Goal: Obtain resource: Download file/media

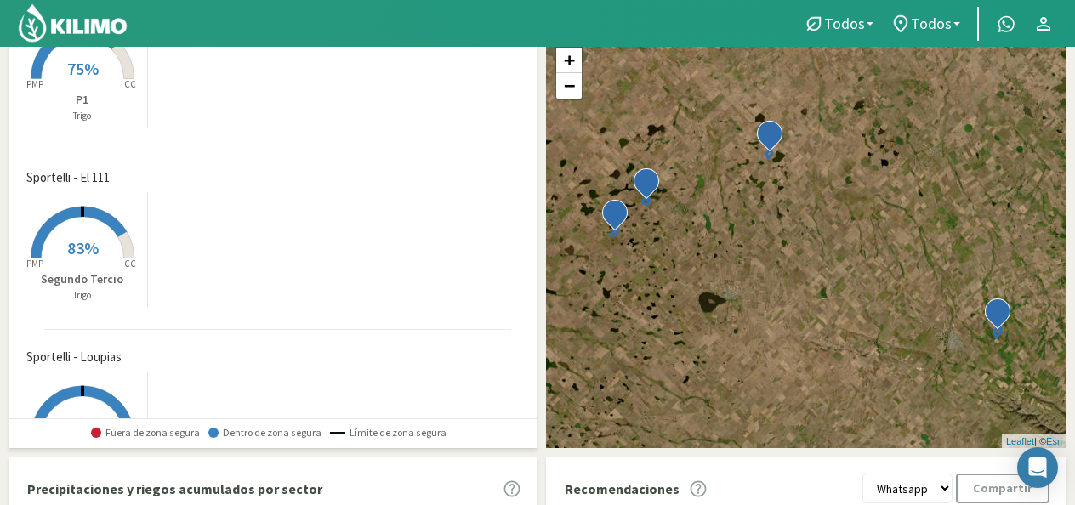
scroll to position [305, 0]
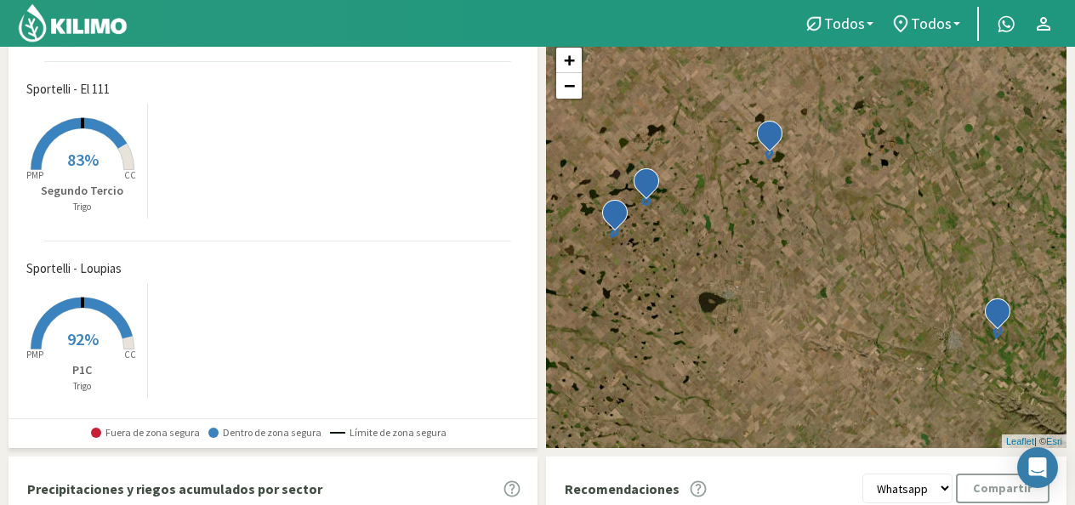
click at [74, 319] on rect at bounding box center [82, 351] width 136 height 136
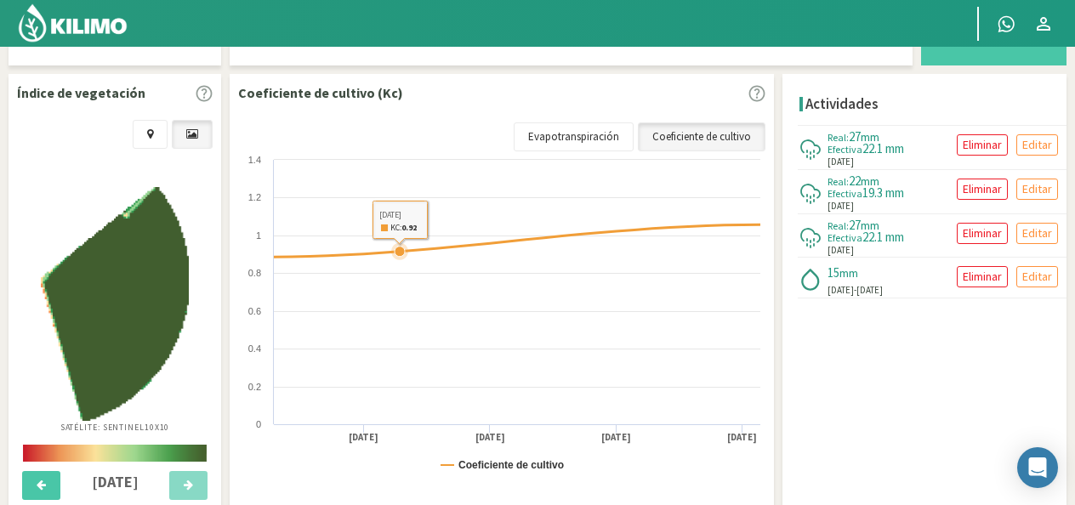
scroll to position [595, 0]
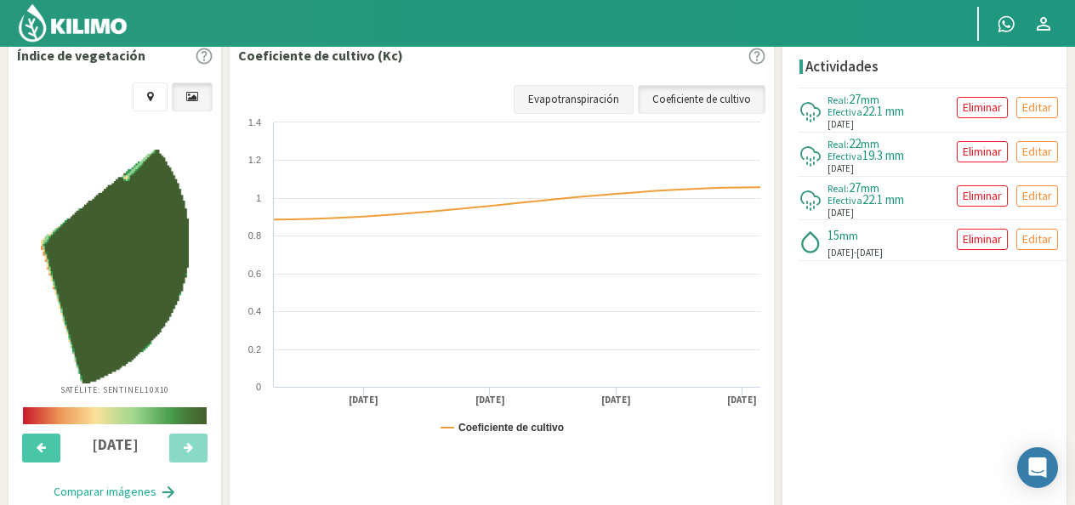
click at [573, 91] on link "Evapotranspiración" at bounding box center [573, 99] width 120 height 29
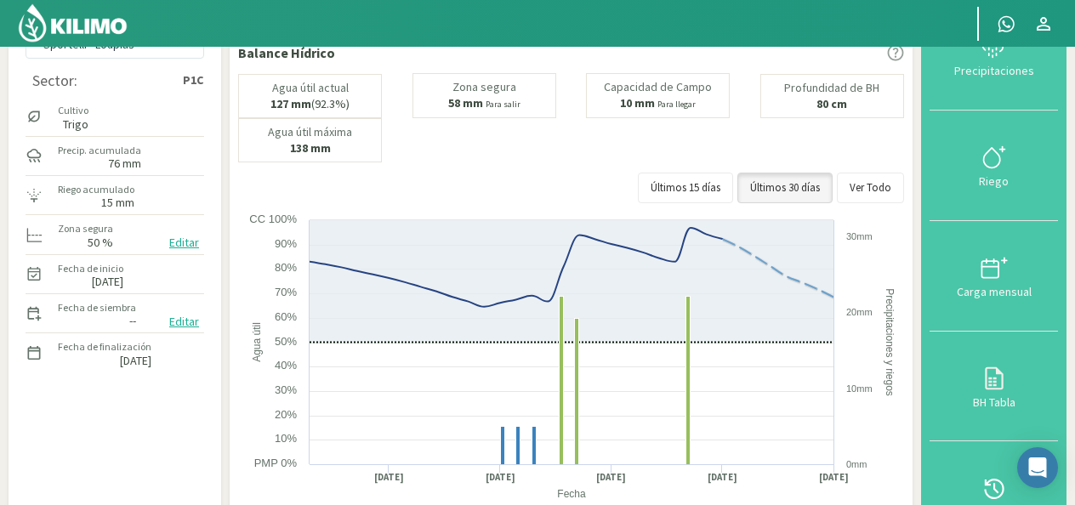
scroll to position [0, 0]
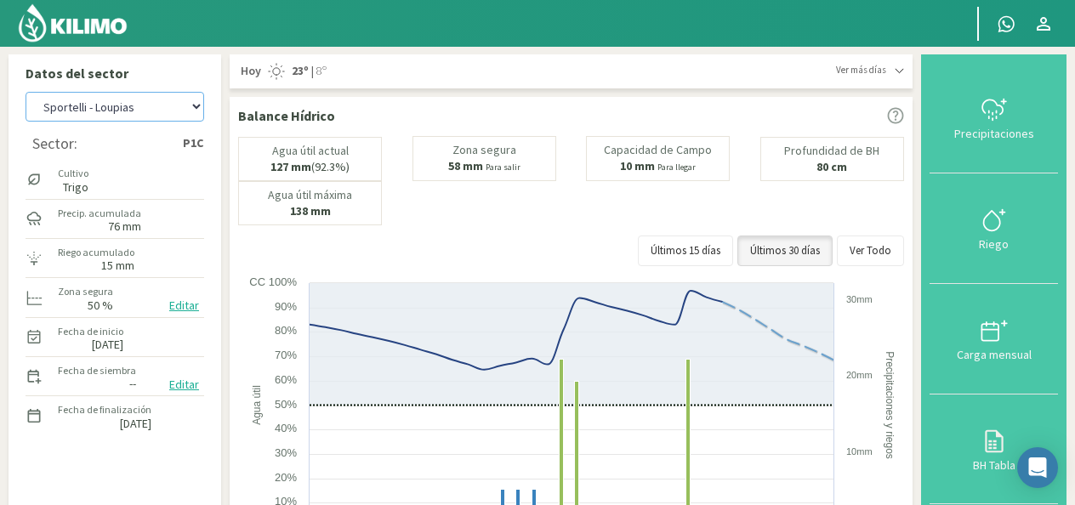
click at [197, 104] on select "[PERSON_NAME] - El 111 [PERSON_NAME] - Los Aromitos [PERSON_NAME] [PERSON_NAME]…" at bounding box center [115, 107] width 179 height 30
click at [26, 92] on select "[PERSON_NAME] - El 111 [PERSON_NAME] - Los Aromitos [PERSON_NAME] [PERSON_NAME]…" at bounding box center [115, 107] width 179 height 30
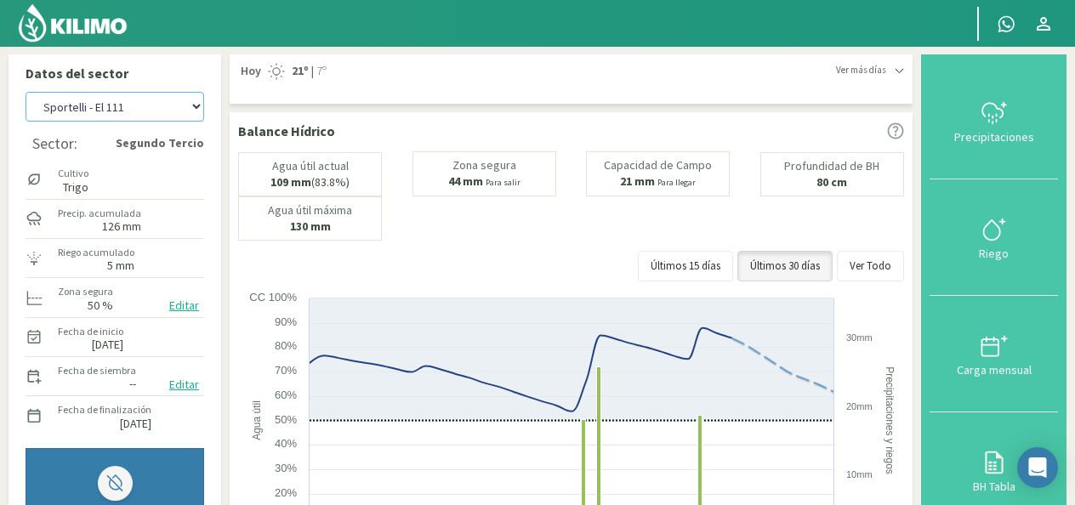
click at [190, 110] on select "[PERSON_NAME] - El 111 [PERSON_NAME] - Los Aromitos [PERSON_NAME] [PERSON_NAME]…" at bounding box center [115, 107] width 179 height 30
click at [26, 92] on select "[PERSON_NAME] - El 111 [PERSON_NAME] - Los Aromitos [PERSON_NAME] [PERSON_NAME]…" at bounding box center [115, 107] width 179 height 30
select select "9: Object"
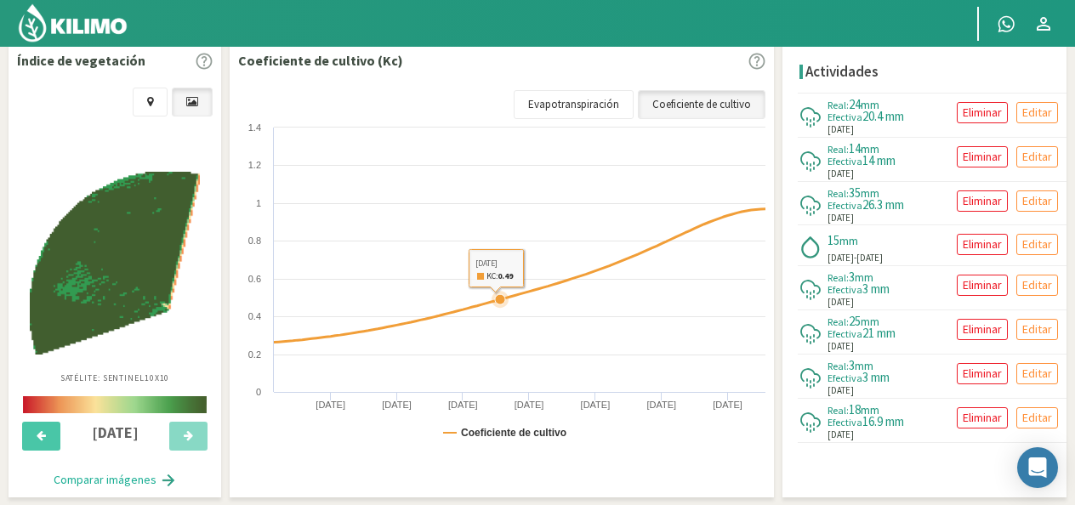
scroll to position [595, 0]
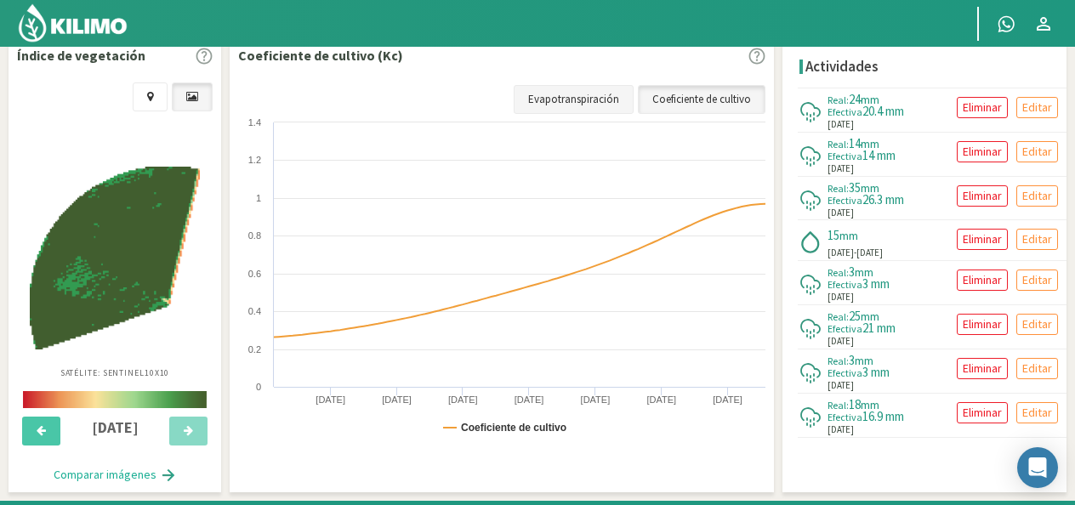
click at [589, 95] on link "Evapotranspiración" at bounding box center [573, 99] width 120 height 29
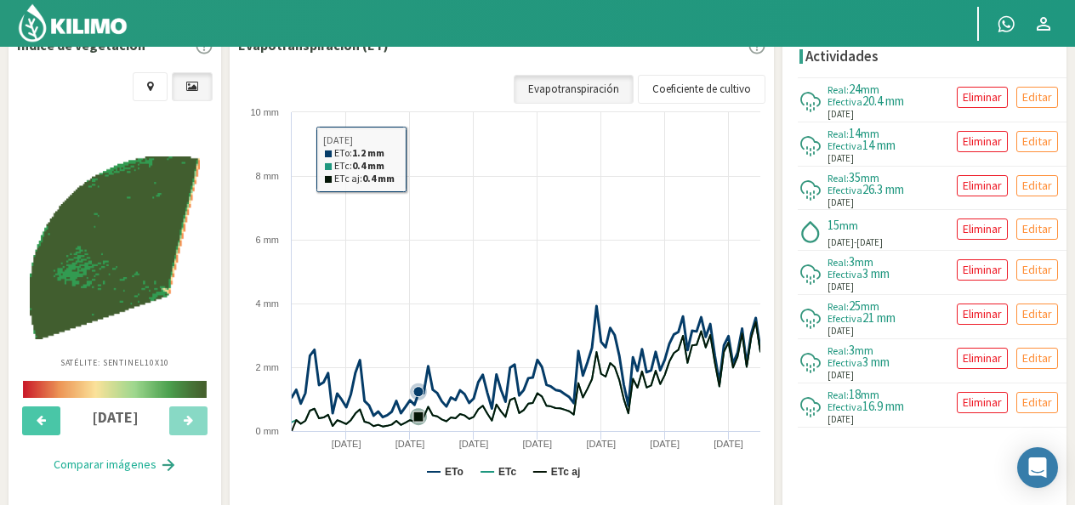
scroll to position [579, 0]
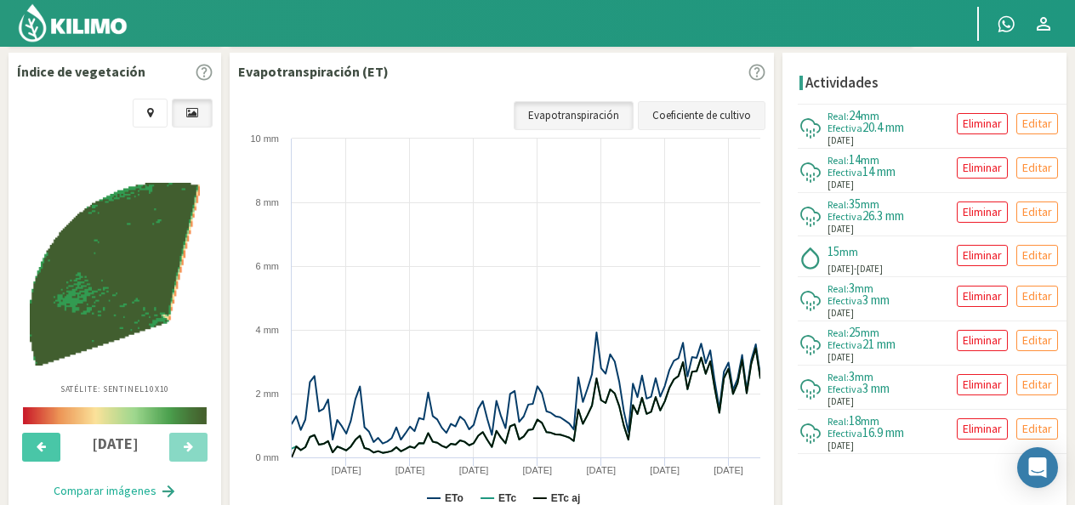
click at [652, 110] on link "Coeficiente de cultivo" at bounding box center [702, 115] width 128 height 29
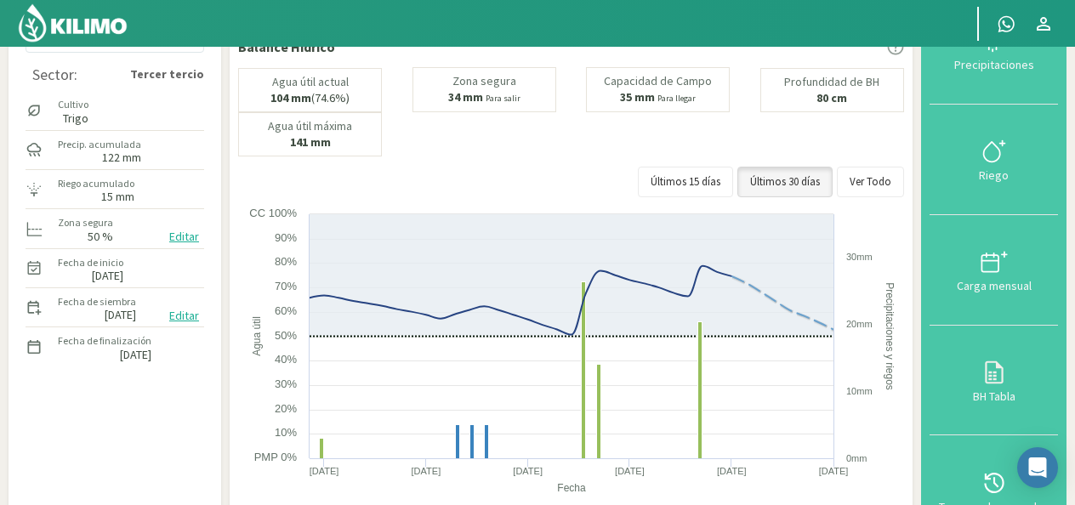
scroll to position [0, 0]
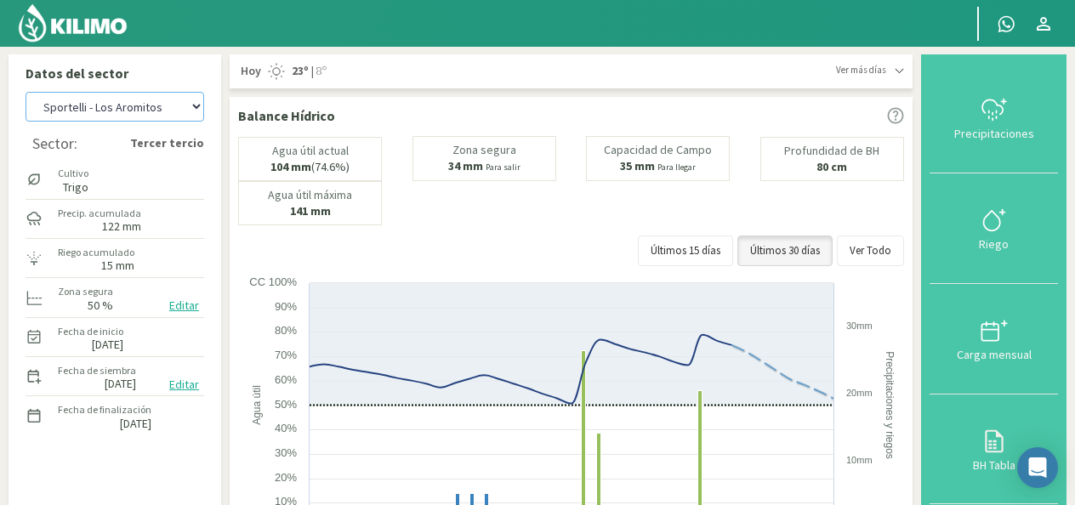
click at [192, 105] on select "[PERSON_NAME] - El 111 [PERSON_NAME] - Los Aromitos [PERSON_NAME] [PERSON_NAME]…" at bounding box center [115, 107] width 179 height 30
click at [26, 92] on select "[PERSON_NAME] - El 111 [PERSON_NAME] - Los Aromitos [PERSON_NAME] [PERSON_NAME]…" at bounding box center [115, 107] width 179 height 30
select select "4: Object"
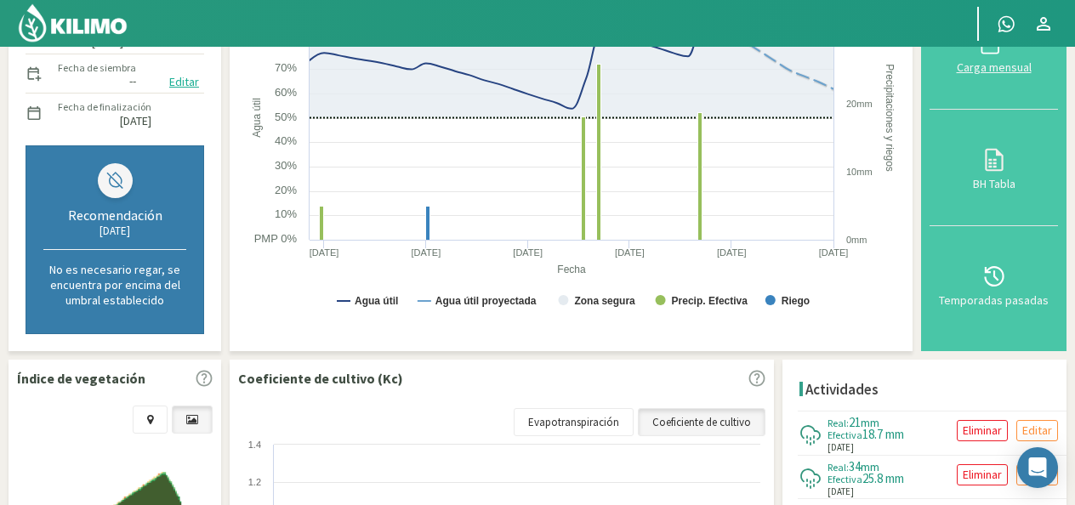
scroll to position [340, 0]
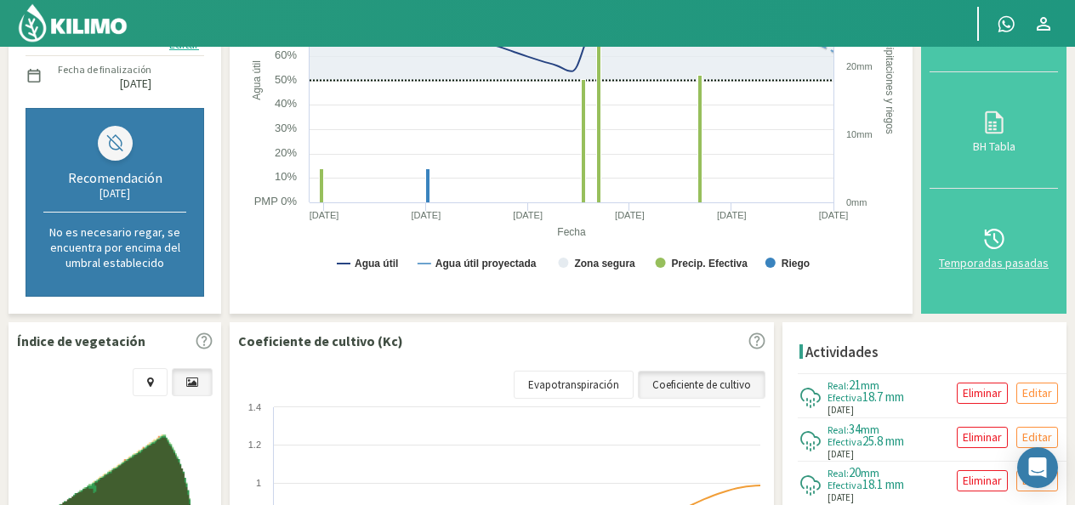
click at [993, 235] on icon at bounding box center [993, 238] width 27 height 27
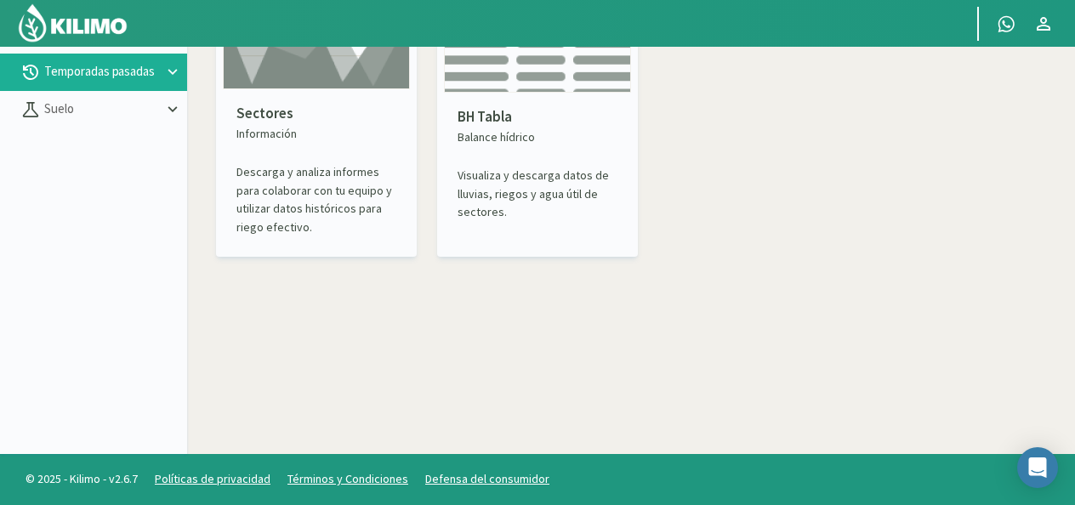
click at [537, 145] on p "Balance hídrico" at bounding box center [537, 137] width 160 height 18
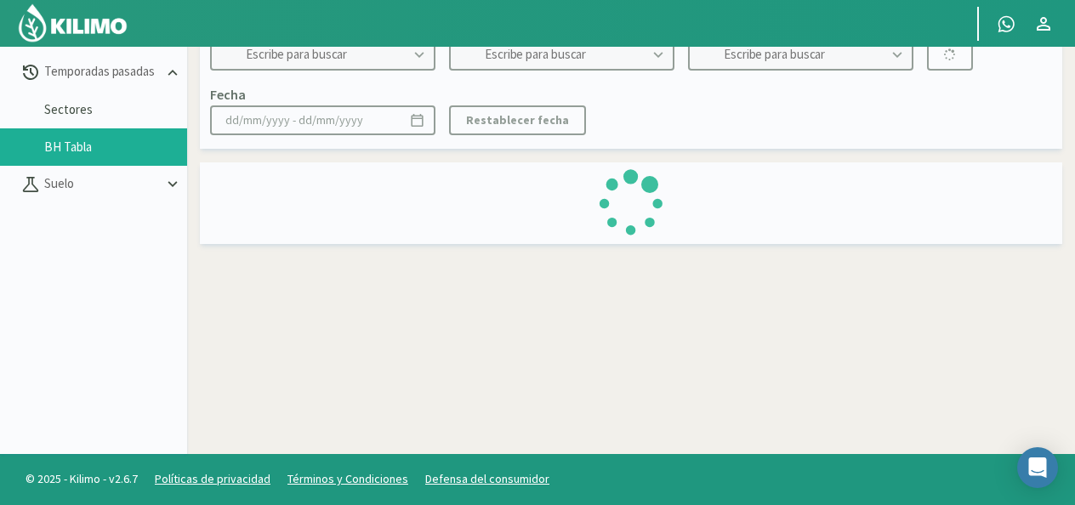
type input "Sportelli - El 111"
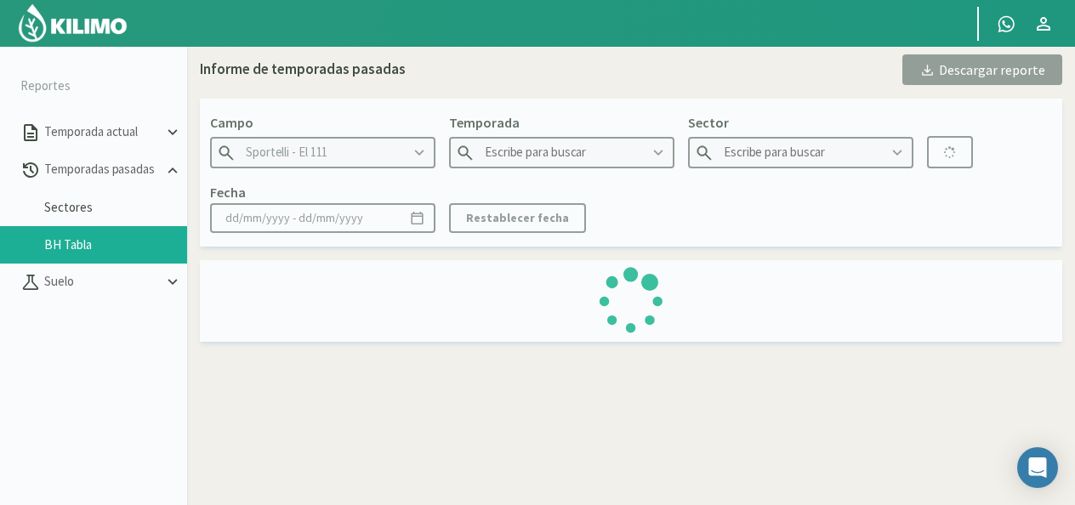
type input "2022"
type input "Segundo Tercio - Soja 2°"
type input "16/11/2022 - 05/07/2023"
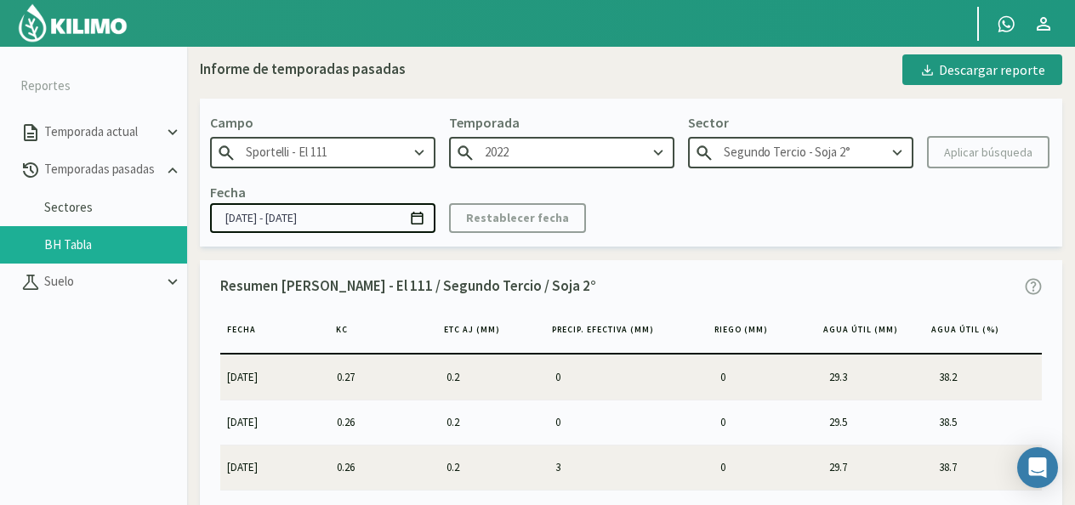
click at [658, 156] on icon at bounding box center [658, 153] width 19 height 19
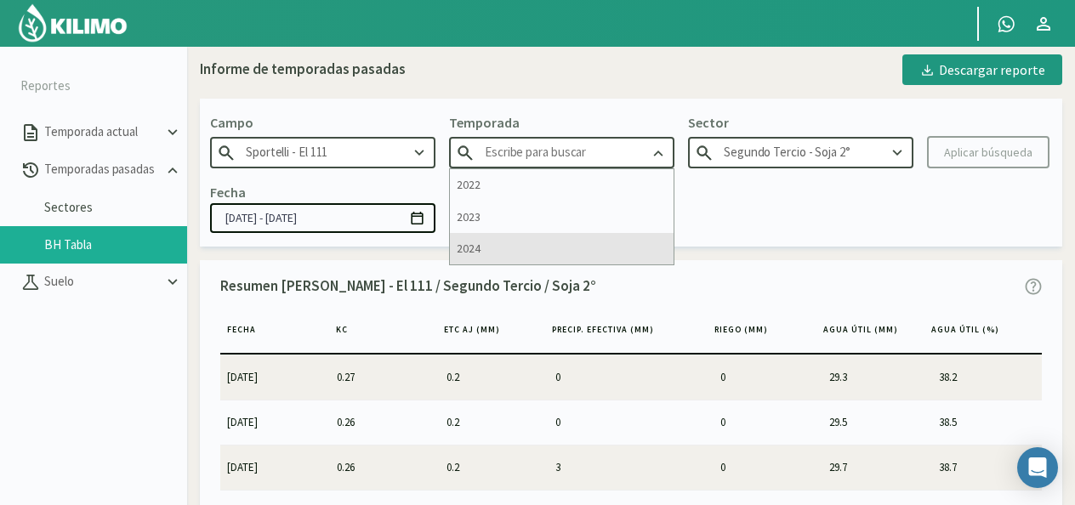
click at [583, 247] on div "2024" at bounding box center [562, 248] width 224 height 31
type input "2024"
type input "Primer Tercio - Maiz"
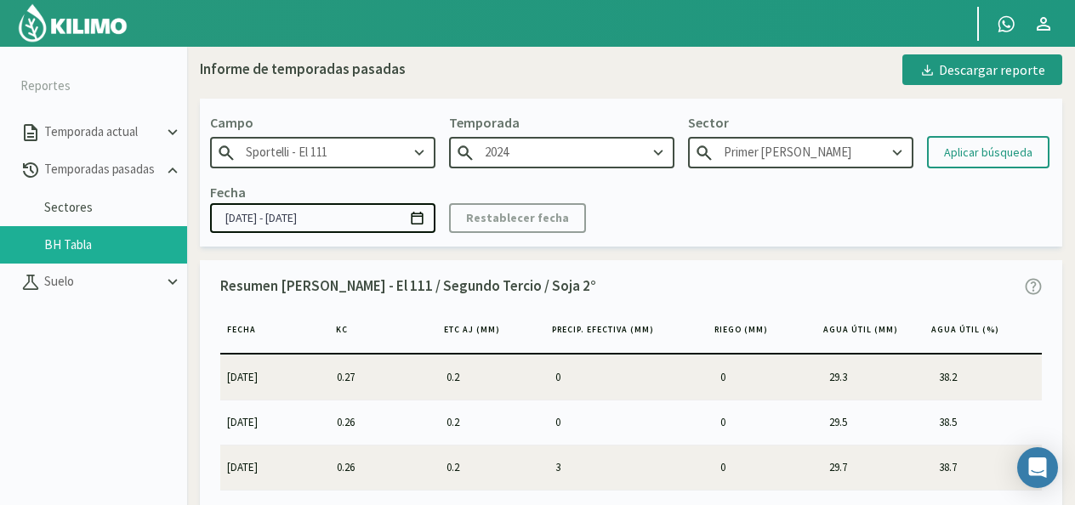
click at [899, 152] on icon at bounding box center [897, 153] width 9 height 6
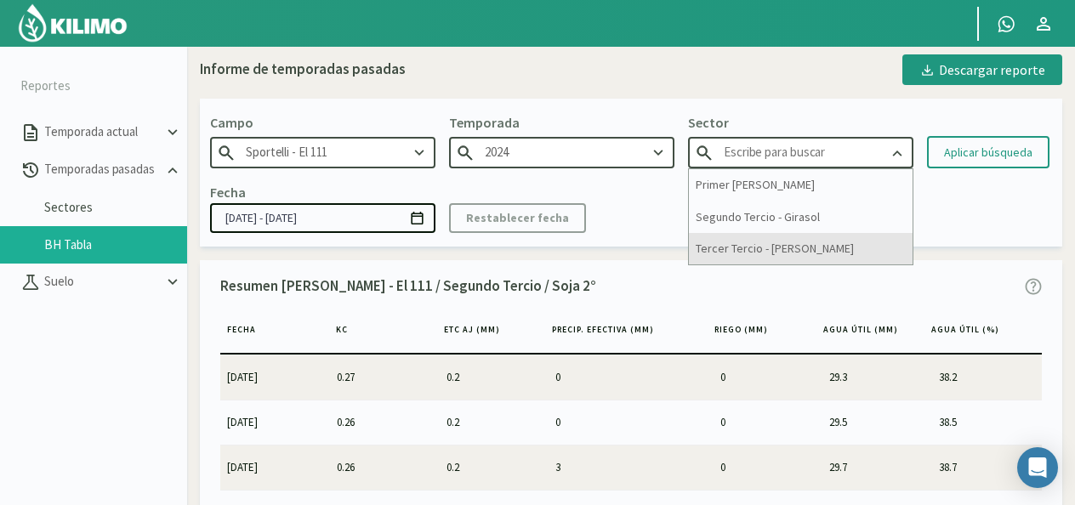
click at [857, 248] on div "Tercer Tercio - Trigo" at bounding box center [801, 248] width 224 height 31
type input "Tercer Tercio - Trigo"
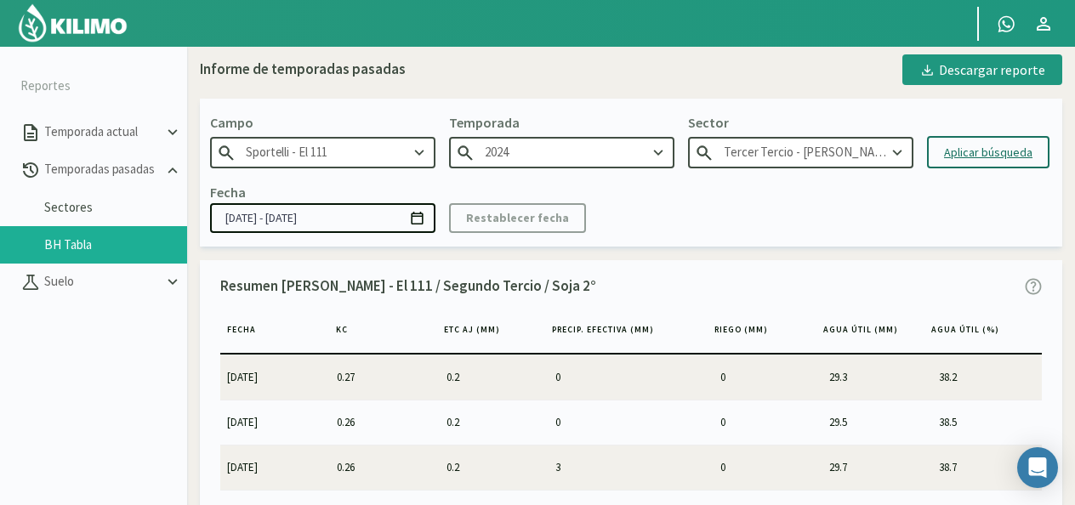
click at [973, 144] on div "Aplicar búsqueda" at bounding box center [988, 153] width 88 height 18
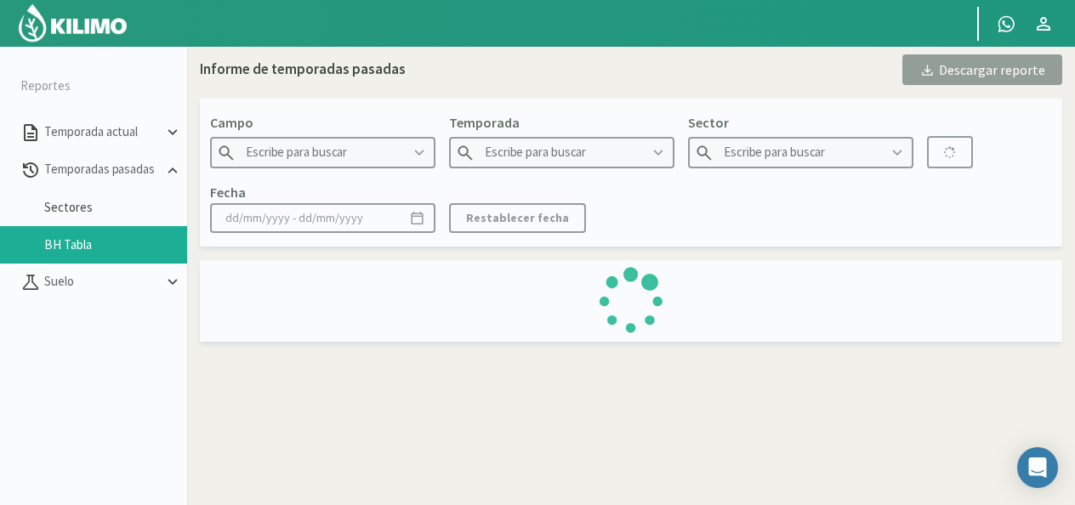
type input "Sportelli - El 111"
type input "2024"
type input "Tercer Tercio - Trigo"
type input "29/05/2024 - 07/01/2025"
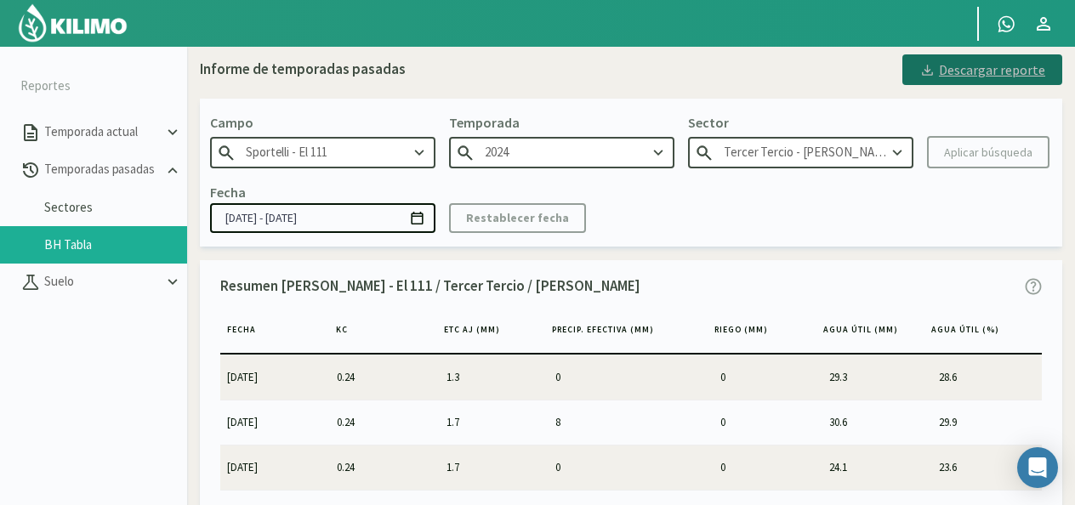
click at [986, 74] on div "Descargar reporte" at bounding box center [982, 70] width 126 height 20
click at [597, 80] on div "Informe de temporadas pasadas Descargar reporte" at bounding box center [631, 69] width 862 height 31
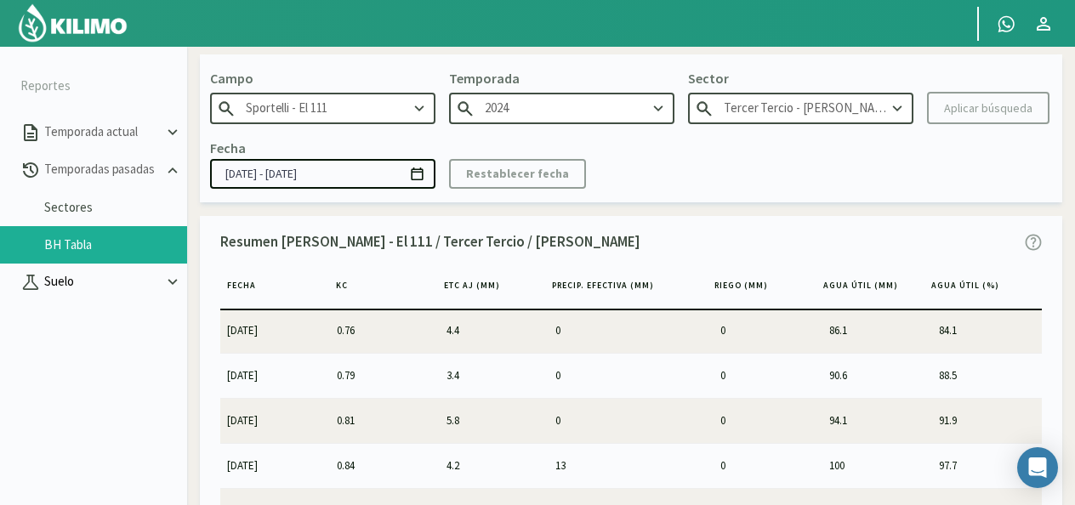
drag, startPoint x: 96, startPoint y: 252, endPoint x: 86, endPoint y: 263, distance: 15.0
click at [96, 252] on li "BH Tabla" at bounding box center [93, 244] width 187 height 37
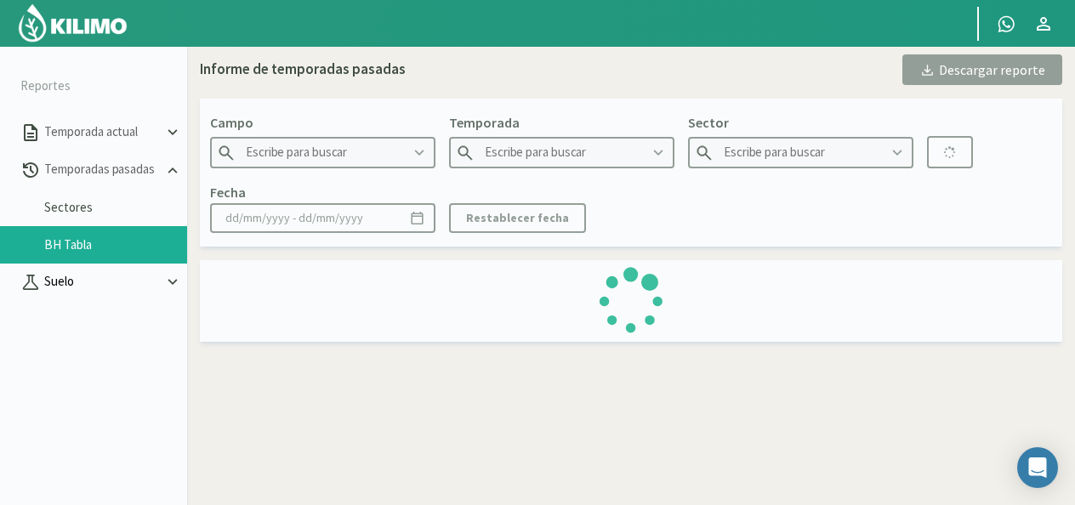
type input "Sportelli - El 111"
type input "2022"
type input "Segundo Tercio - Soja 2°"
type input "16/11/2022 - 05/07/2023"
click at [88, 275] on p "Suelo" at bounding box center [102, 282] width 122 height 20
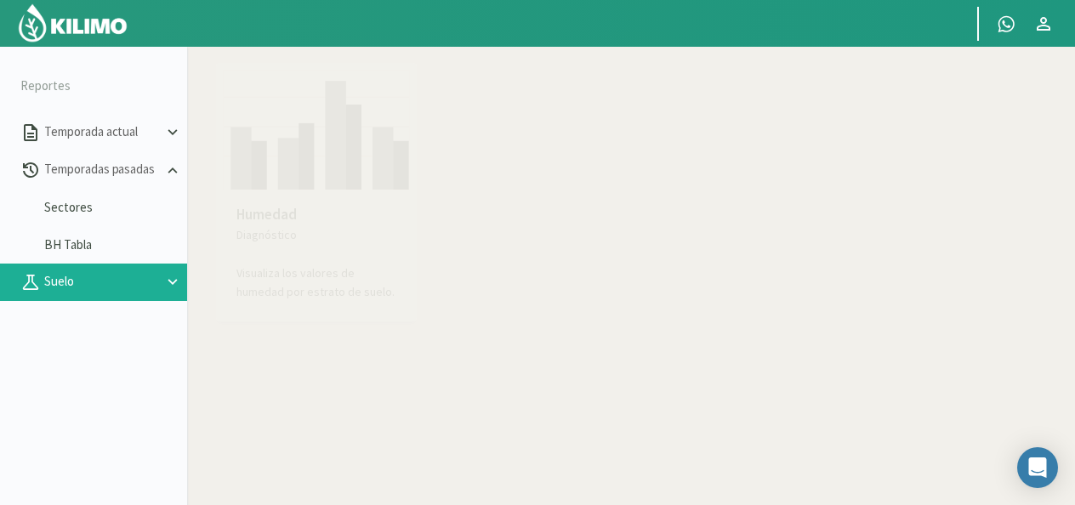
click at [311, 214] on p "Humedad" at bounding box center [316, 215] width 160 height 22
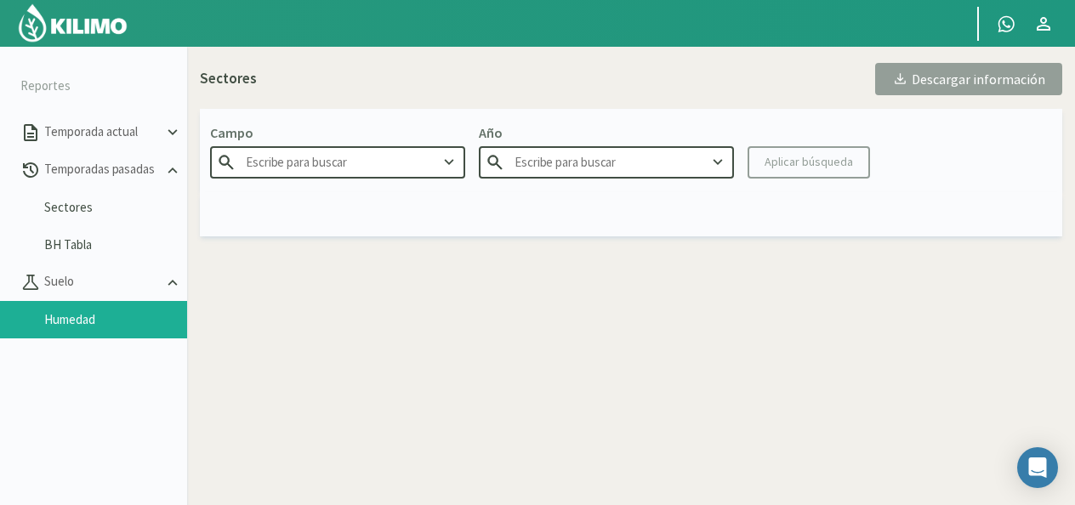
type input "Sportelli - El 111"
type input "2025"
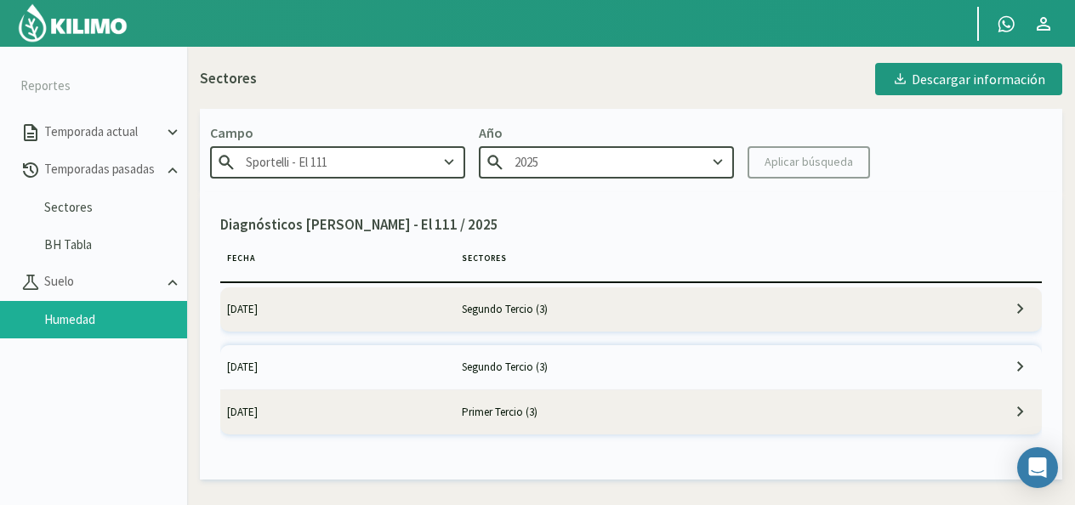
click at [719, 162] on icon at bounding box center [717, 162] width 9 height 6
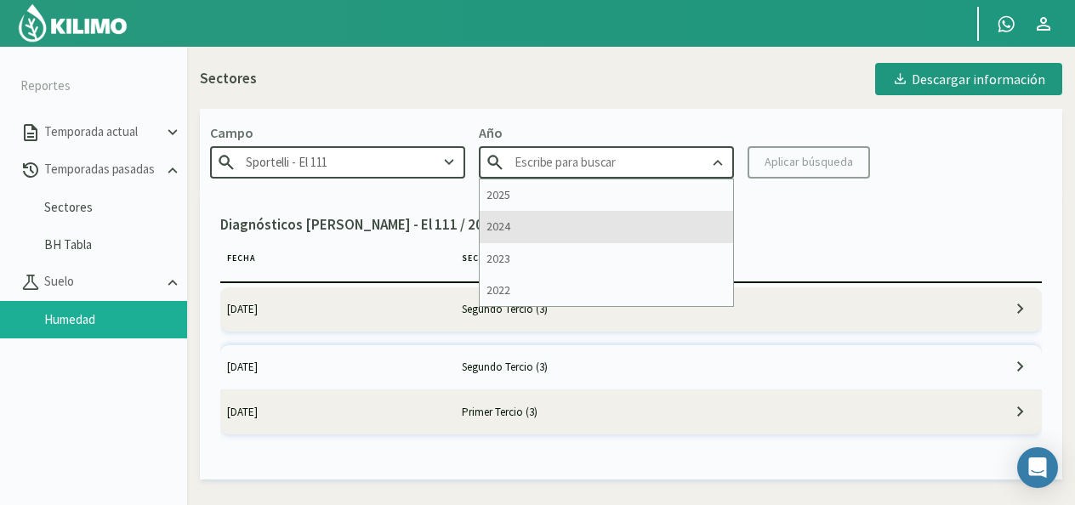
click at [572, 218] on div "2024" at bounding box center [605, 226] width 253 height 31
type input "2024"
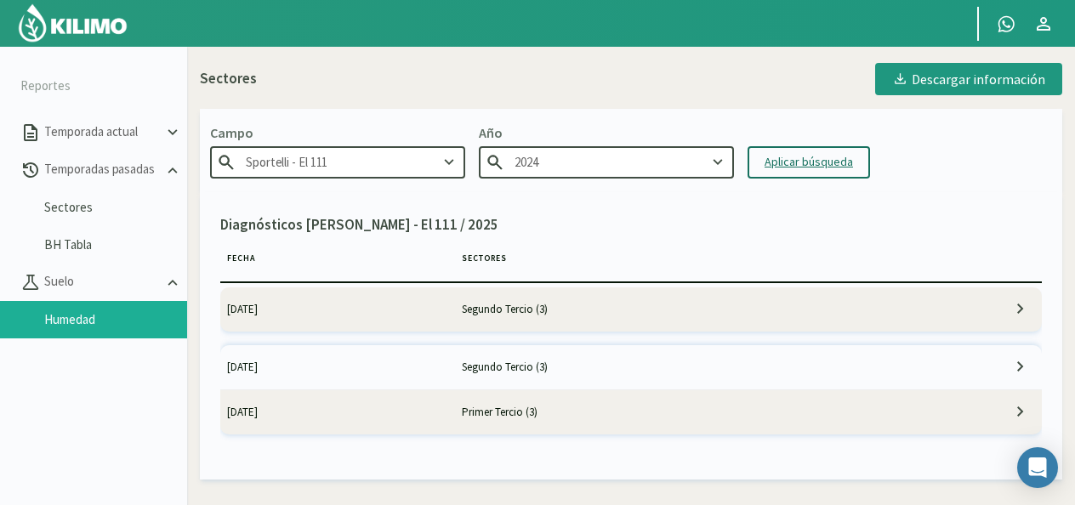
click at [803, 167] on div "Aplicar búsqueda" at bounding box center [808, 162] width 88 height 18
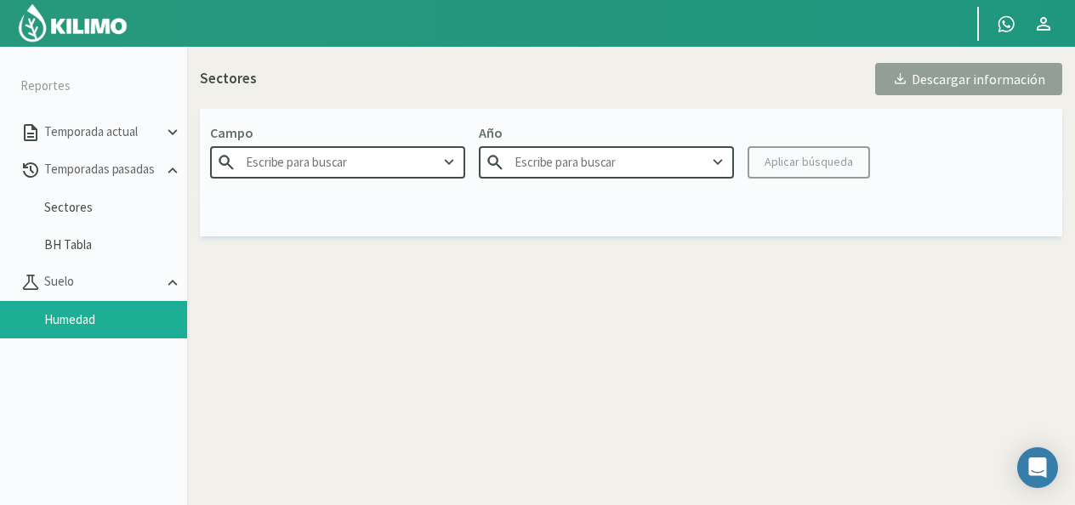
type input "Sportelli - El 111"
type input "2024"
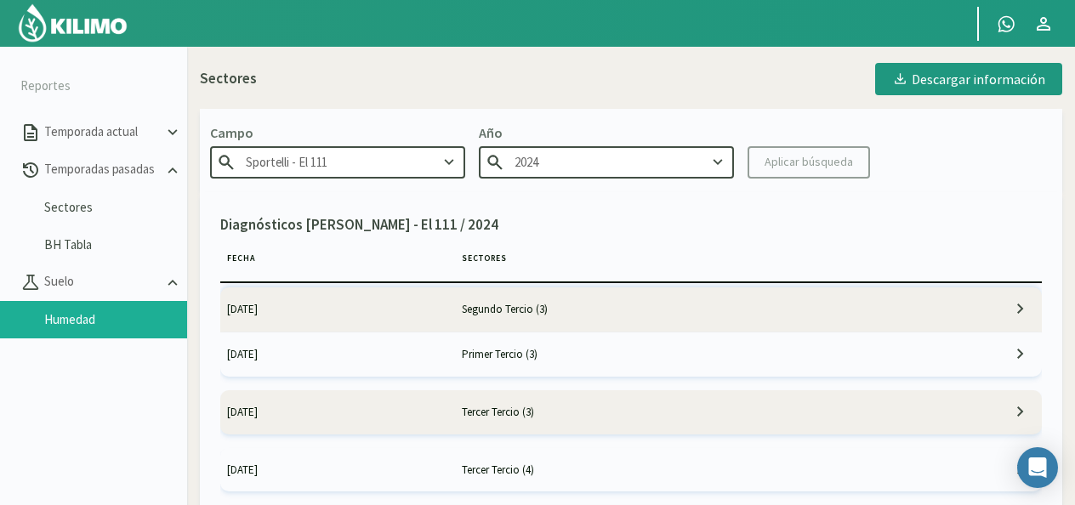
click at [1010, 408] on icon at bounding box center [1020, 411] width 20 height 20
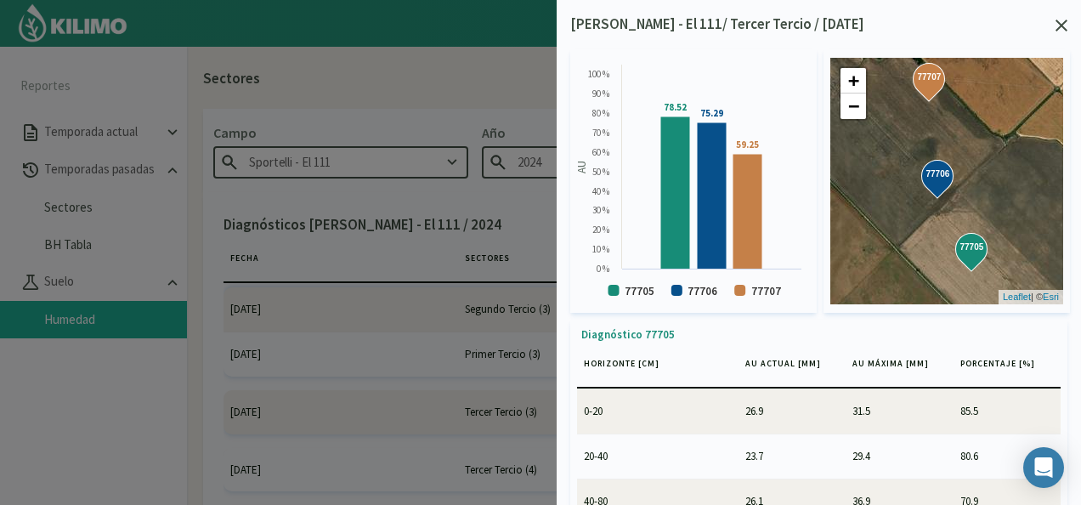
click at [1064, 24] on icon at bounding box center [1062, 26] width 12 height 12
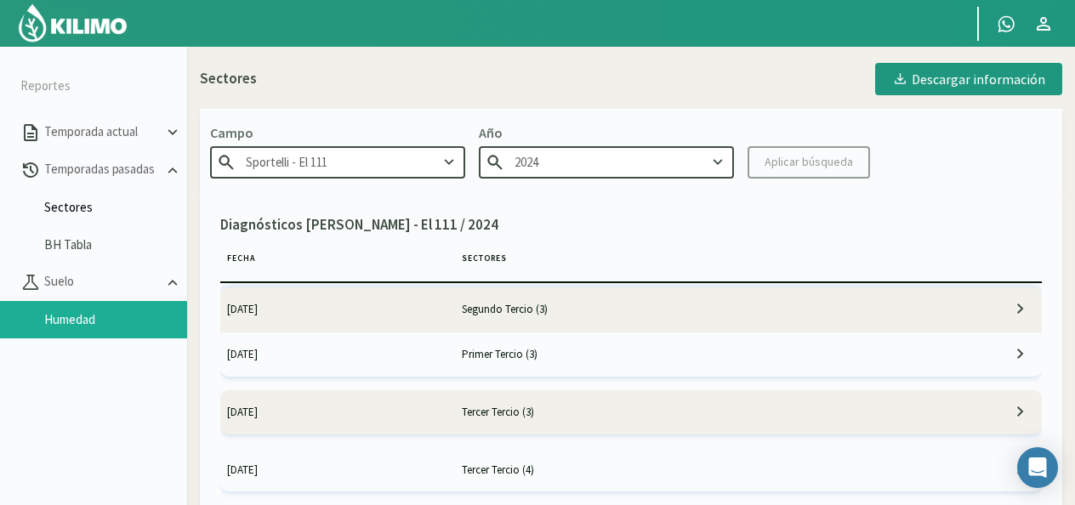
click at [63, 207] on link "Sectores" at bounding box center [115, 207] width 143 height 15
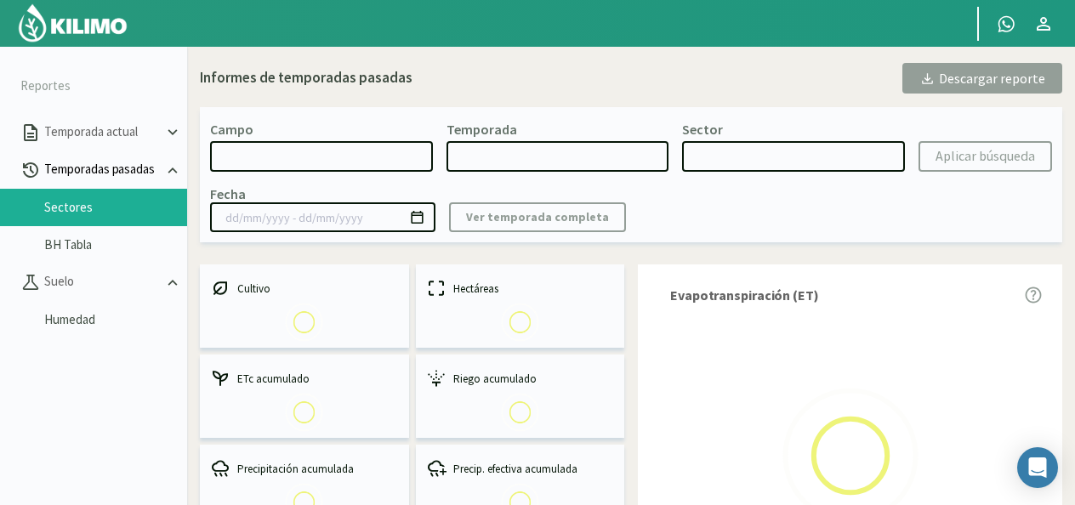
select select "0: Object"
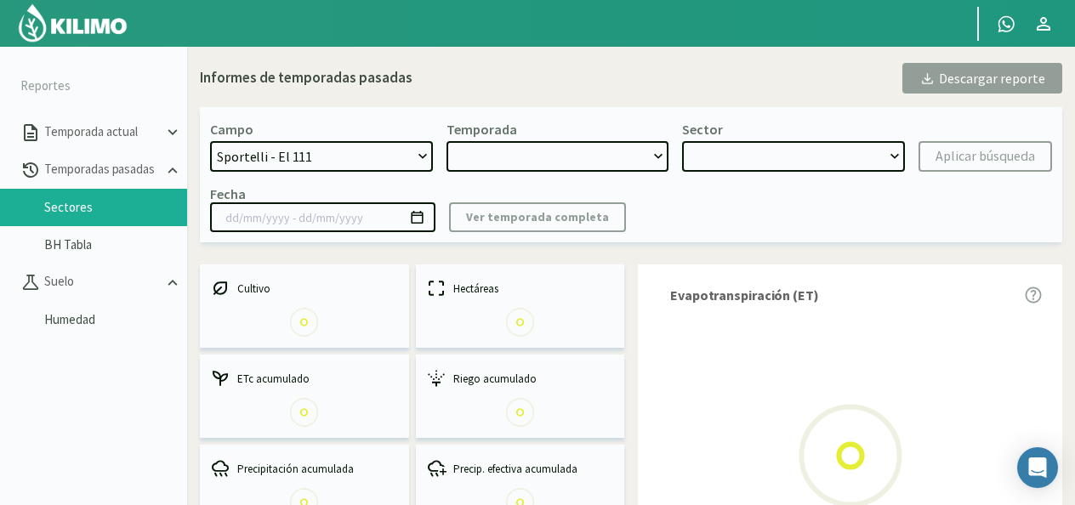
type input "10/10/2024 - 21/05/2025"
select select "0: 2024"
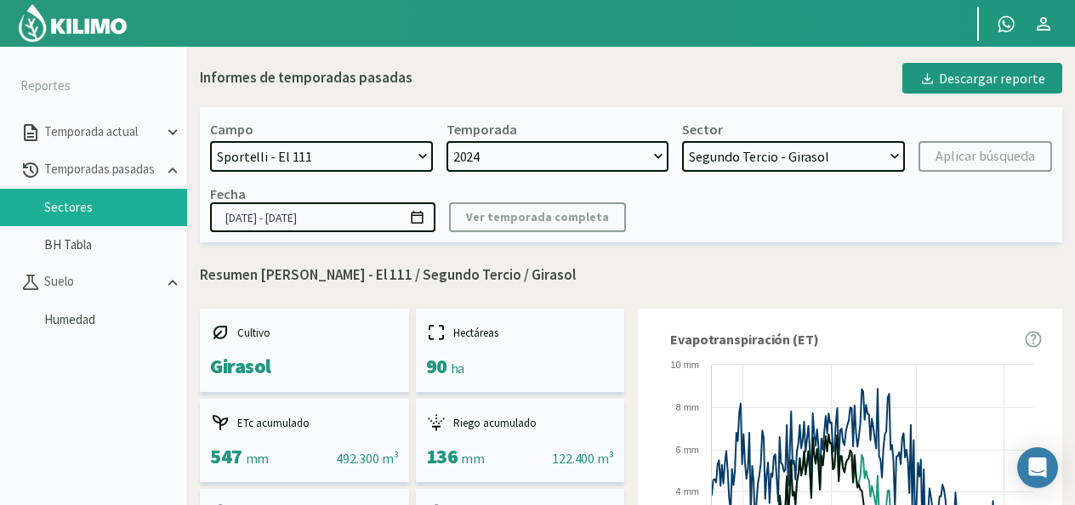
click at [842, 153] on select "Segundo Tercio - Girasol Primer Tercio - Maiz Tercer Tercio - Trigo" at bounding box center [793, 156] width 223 height 31
select select "2: Object"
click at [682, 141] on select "Segundo Tercio - Girasol Primer Tercio - Maiz Tercer Tercio - Trigo" at bounding box center [793, 156] width 223 height 31
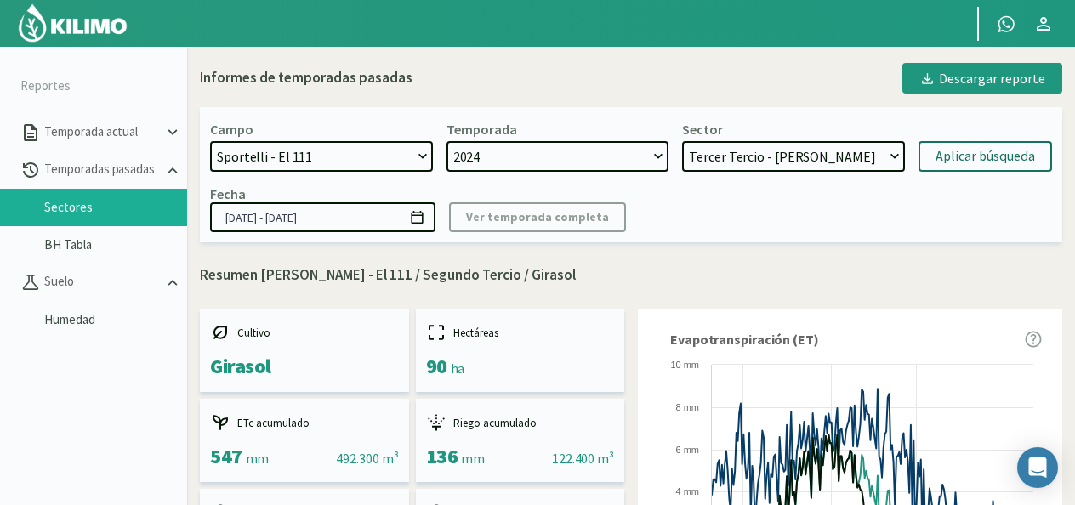
click at [965, 156] on div "Aplicar búsqueda" at bounding box center [984, 156] width 99 height 20
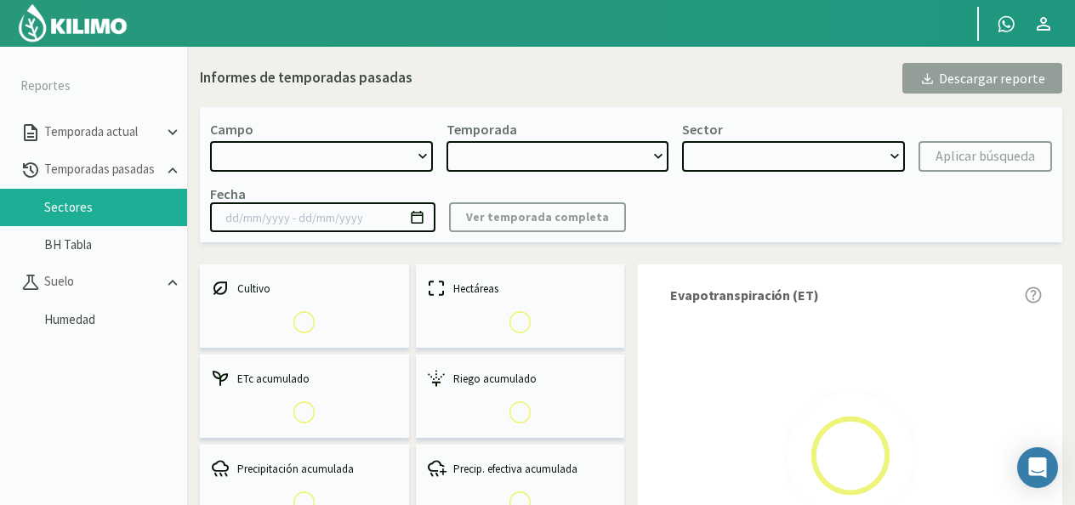
select select "0: Object"
type input "29/05/2024 - 07/01/2025"
select select "0: 2024"
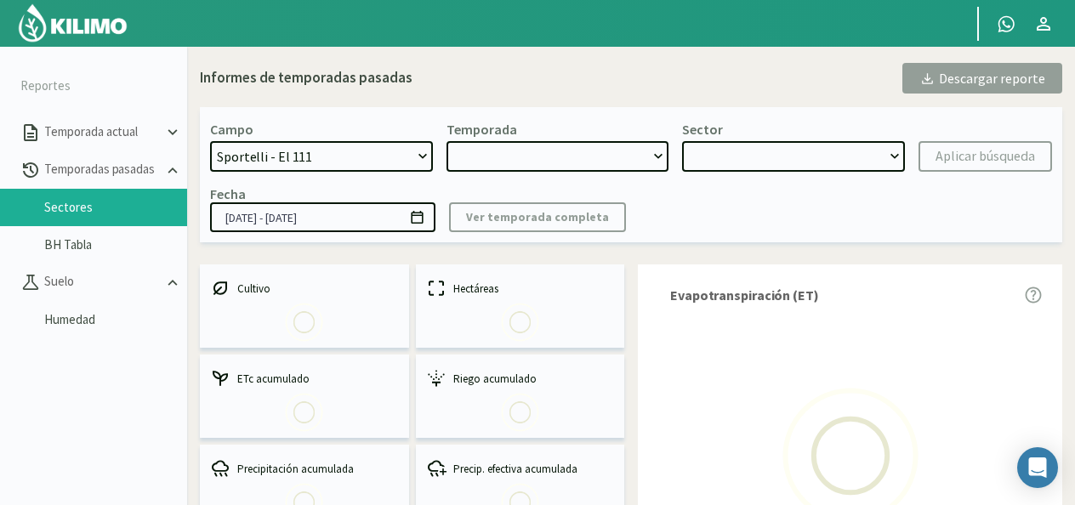
select select "2: Object"
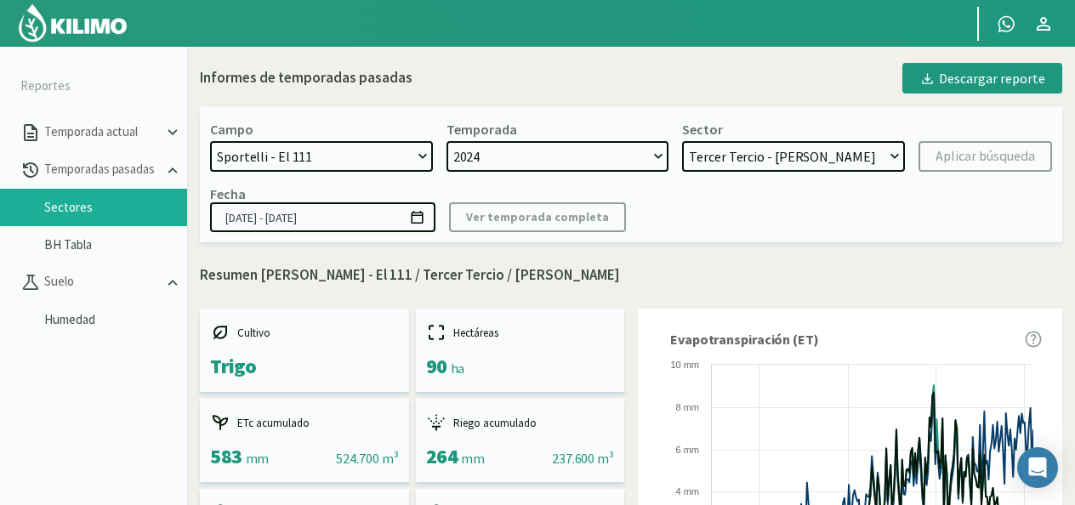
drag, startPoint x: 973, startPoint y: 88, endPoint x: 202, endPoint y: 420, distance: 838.9
click at [973, 88] on div "Descargar reporte" at bounding box center [982, 78] width 126 height 20
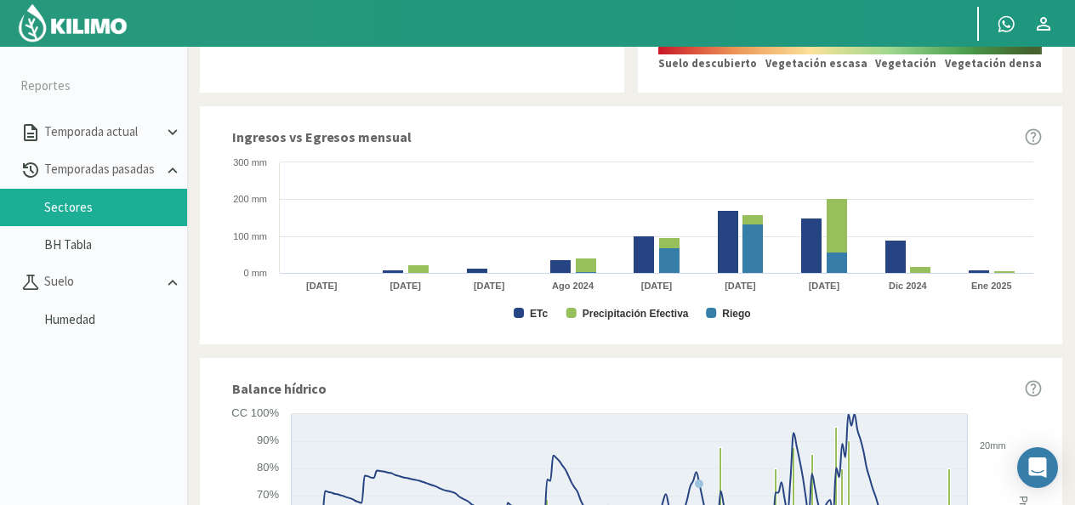
scroll to position [850, 0]
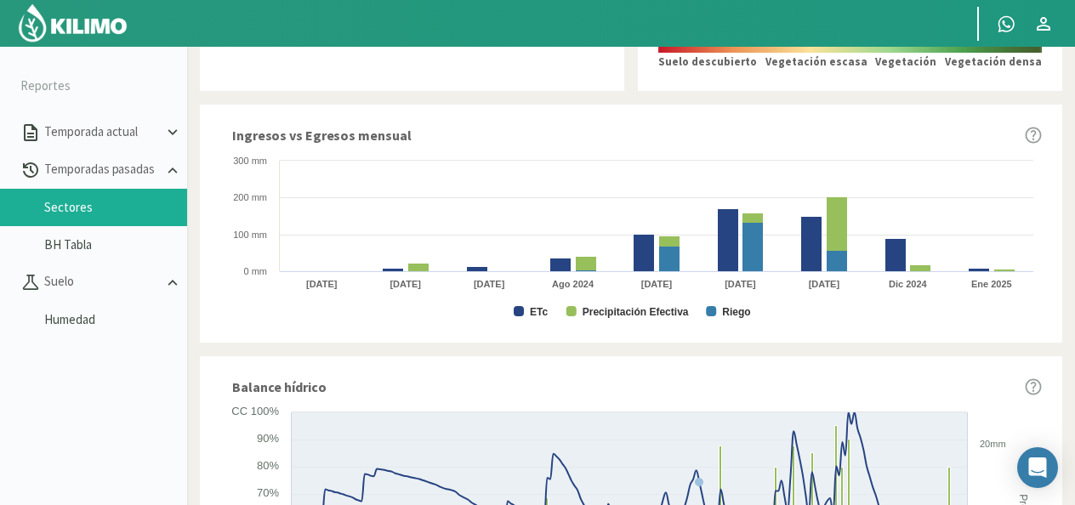
click at [1031, 131] on icon at bounding box center [1033, 135] width 16 height 16
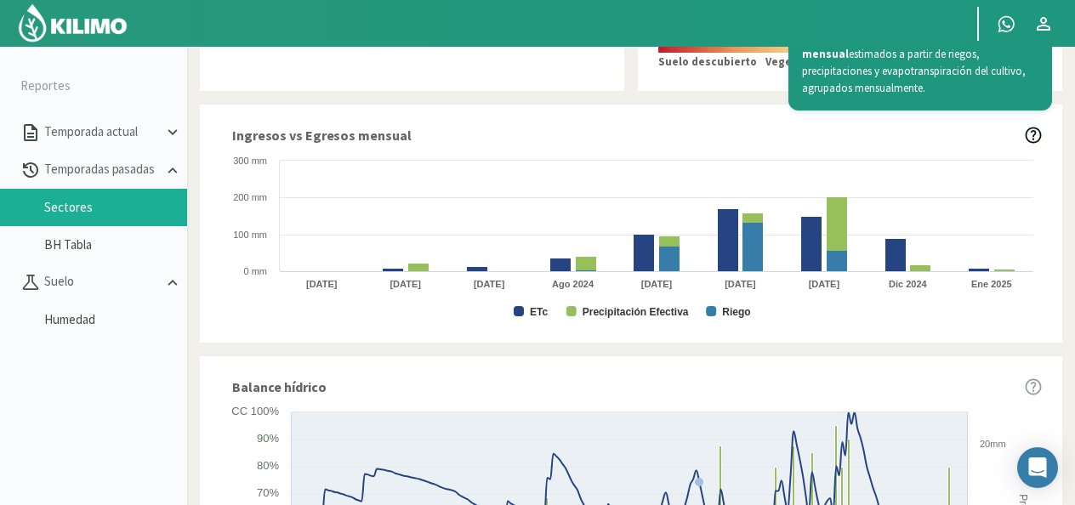
click at [1031, 131] on icon at bounding box center [1033, 135] width 16 height 16
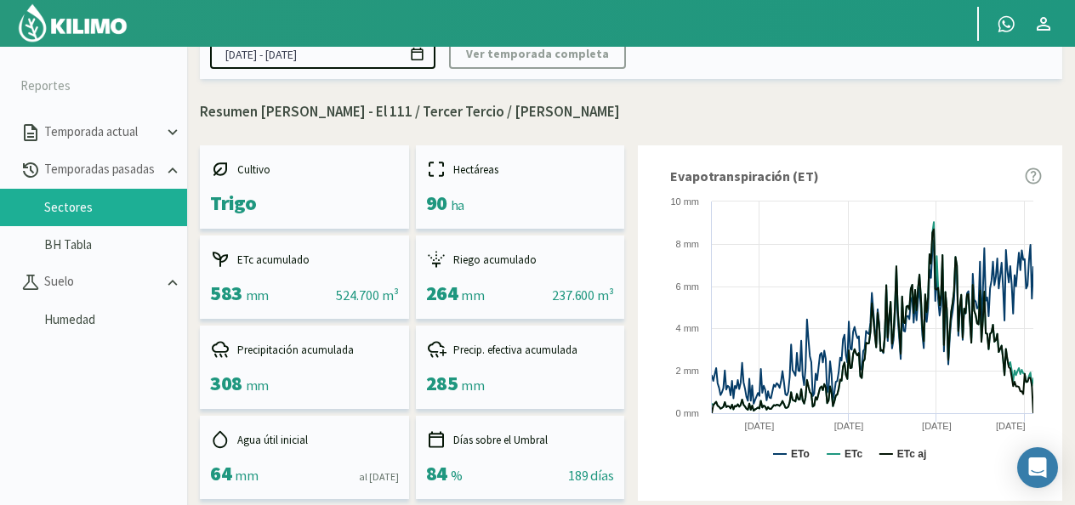
scroll to position [0, 0]
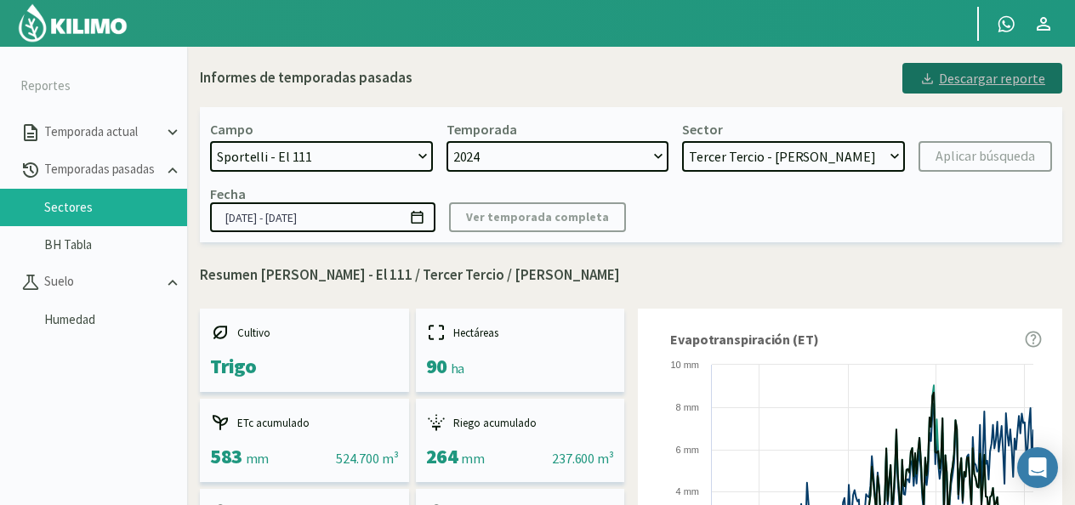
click at [951, 86] on div "Descargar reporte" at bounding box center [982, 78] width 126 height 20
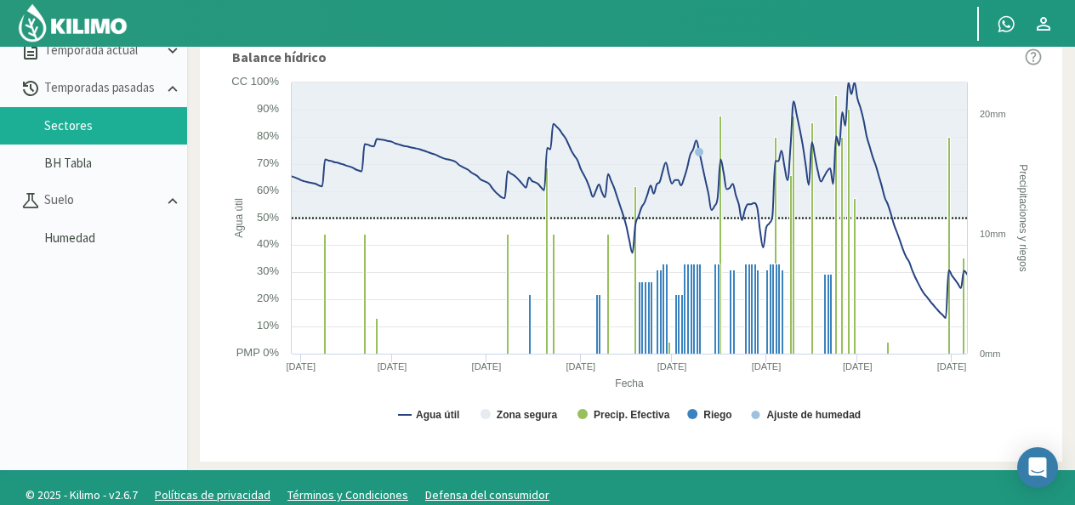
scroll to position [98, 0]
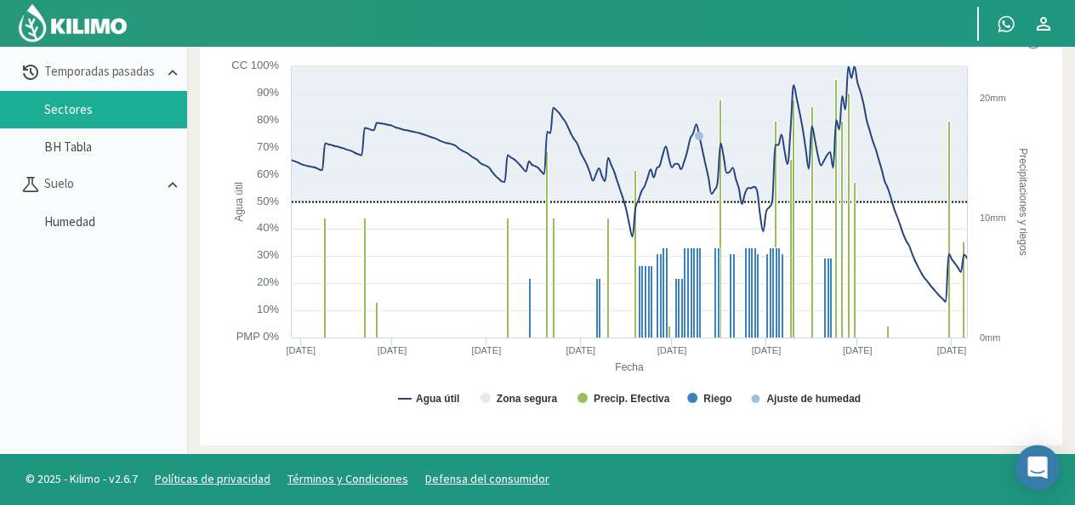
click at [1030, 468] on icon "Open Intercom Messenger" at bounding box center [1037, 468] width 20 height 22
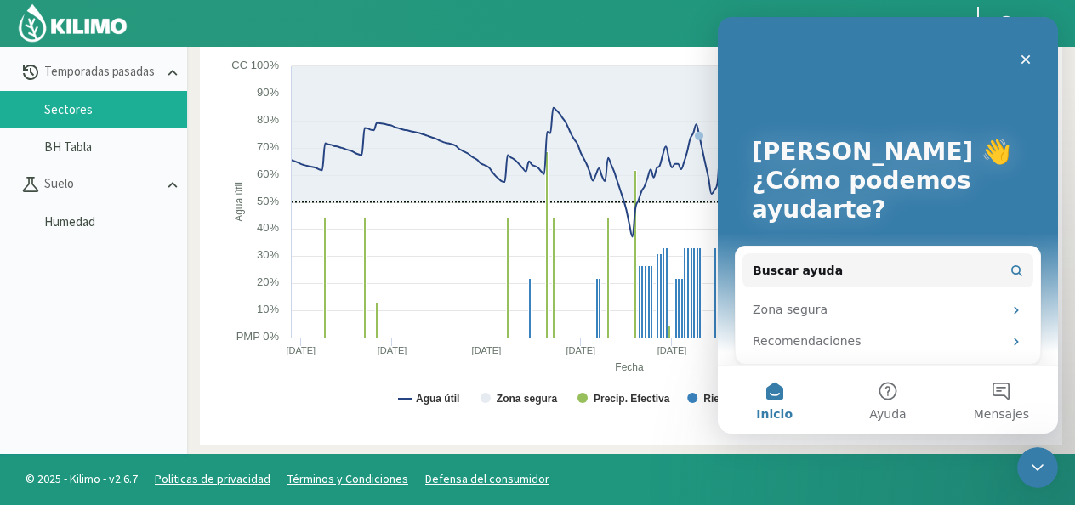
scroll to position [0, 0]
click at [834, 461] on div "© 2025 - Kilimo - v2.6.7 Políticas de privacidad Términos y Condiciones Defensa…" at bounding box center [537, 479] width 1075 height 51
click at [1034, 56] on div "Cerrar" at bounding box center [1025, 59] width 31 height 31
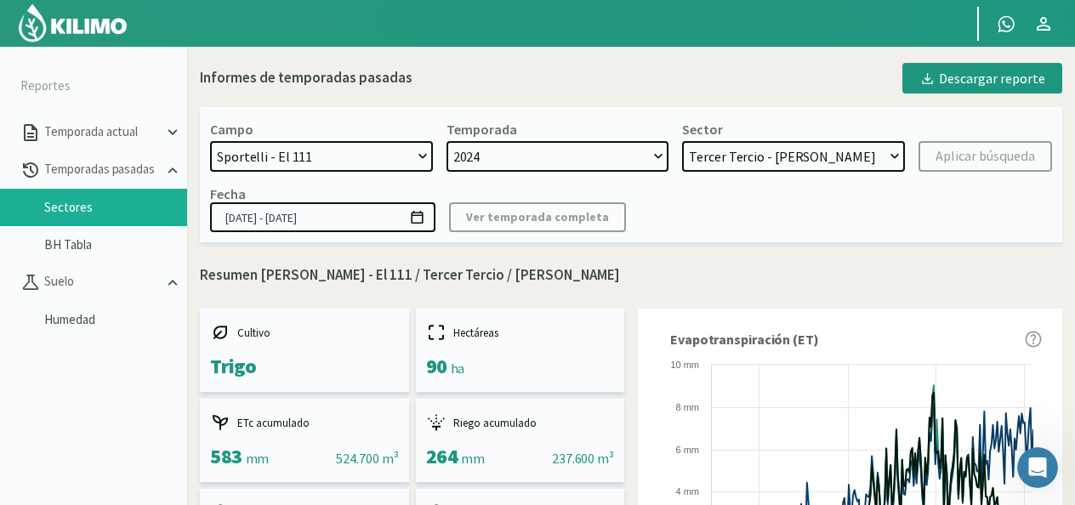
click at [541, 224] on kil-button "Ver temporada completa" at bounding box center [537, 217] width 177 height 30
drag, startPoint x: 1002, startPoint y: 194, endPoint x: 529, endPoint y: 282, distance: 481.7
click at [529, 282] on p "Resumen Sportelli - El 111 / Tercer Tercio / Trigo" at bounding box center [631, 275] width 862 height 22
click at [978, 79] on div "Descargar reporte" at bounding box center [982, 78] width 126 height 20
